Goal: Transaction & Acquisition: Download file/media

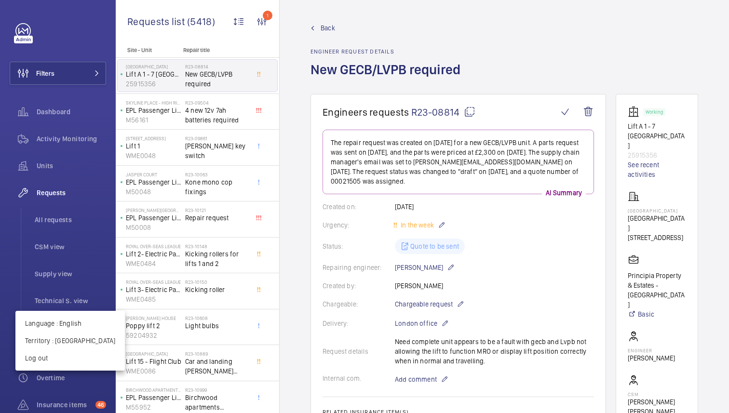
scroll to position [131, 0]
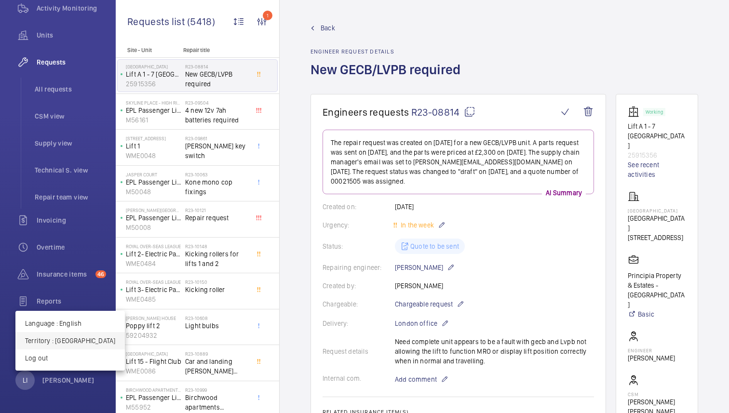
click at [75, 342] on p "Territory : United Kingdom" at bounding box center [70, 341] width 90 height 10
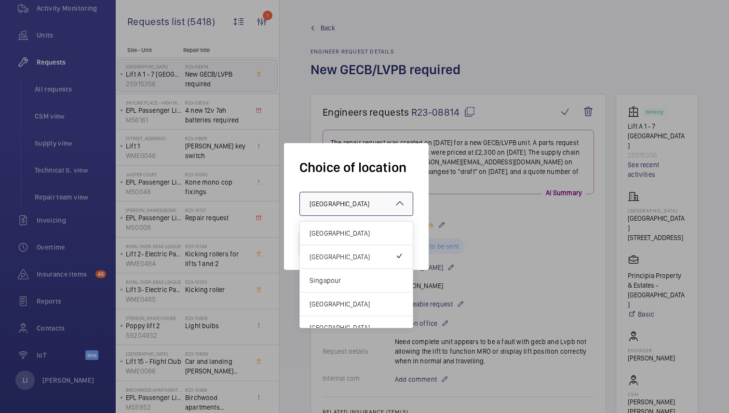
click at [387, 198] on div at bounding box center [356, 203] width 113 height 23
click at [337, 285] on div "Singapour" at bounding box center [356, 281] width 113 height 24
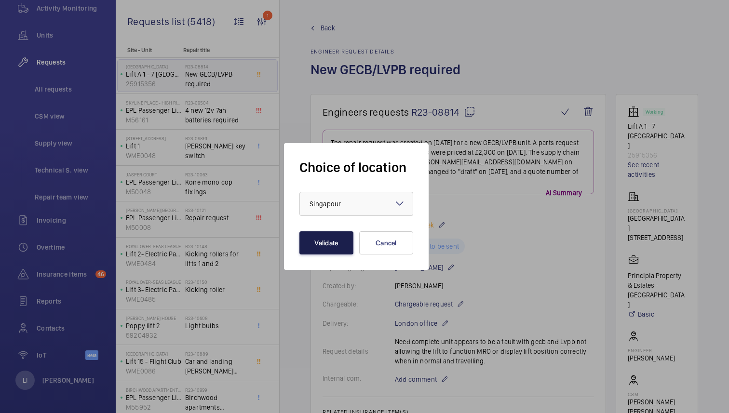
click at [317, 239] on button "Validate" at bounding box center [326, 242] width 54 height 23
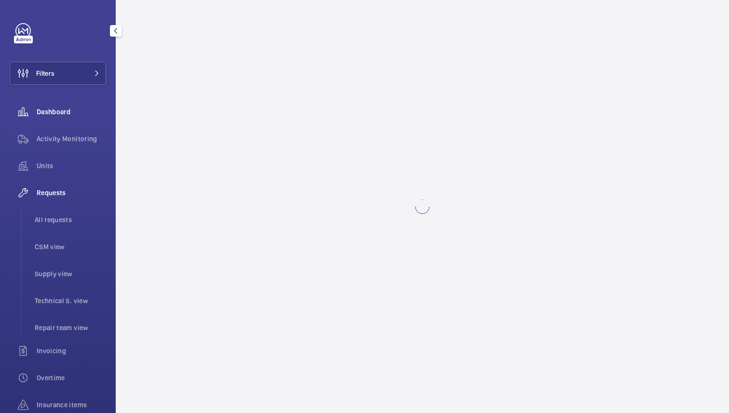
click at [47, 111] on span "Dashboard" at bounding box center [71, 112] width 69 height 10
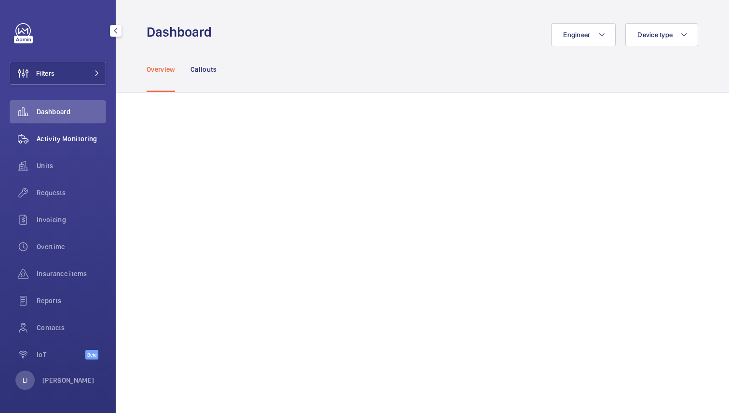
click at [57, 135] on span "Activity Monitoring" at bounding box center [71, 139] width 69 height 10
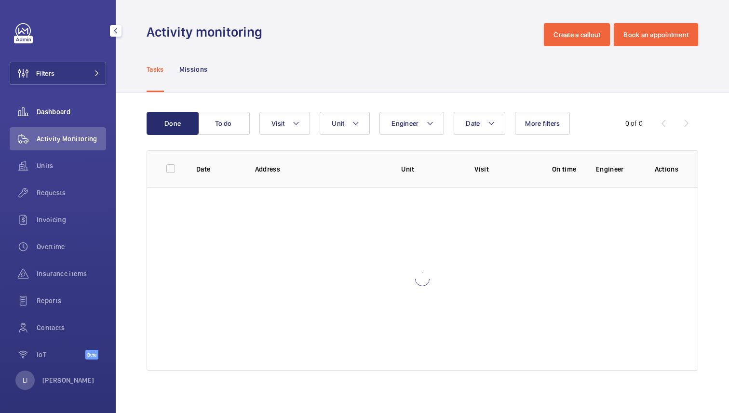
click at [57, 111] on span "Dashboard" at bounding box center [71, 112] width 69 height 10
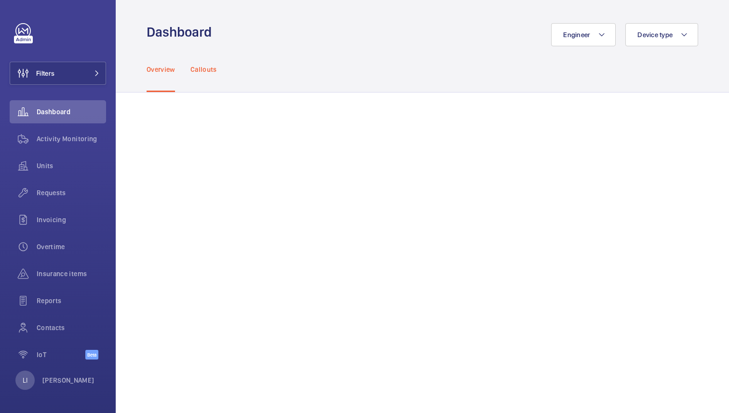
click at [202, 71] on p "Callouts" at bounding box center [203, 70] width 27 height 10
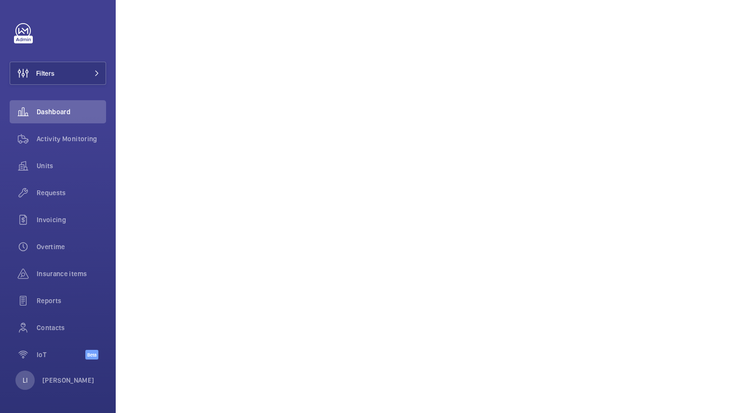
scroll to position [563, 0]
